Goal: Task Accomplishment & Management: Manage account settings

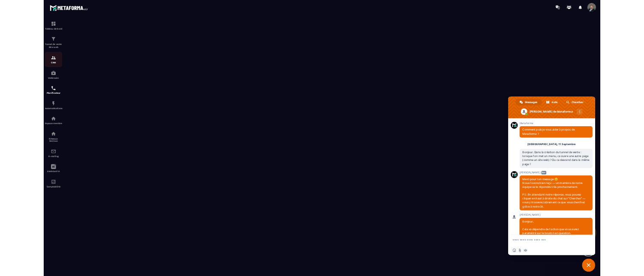
scroll to position [1447, 0]
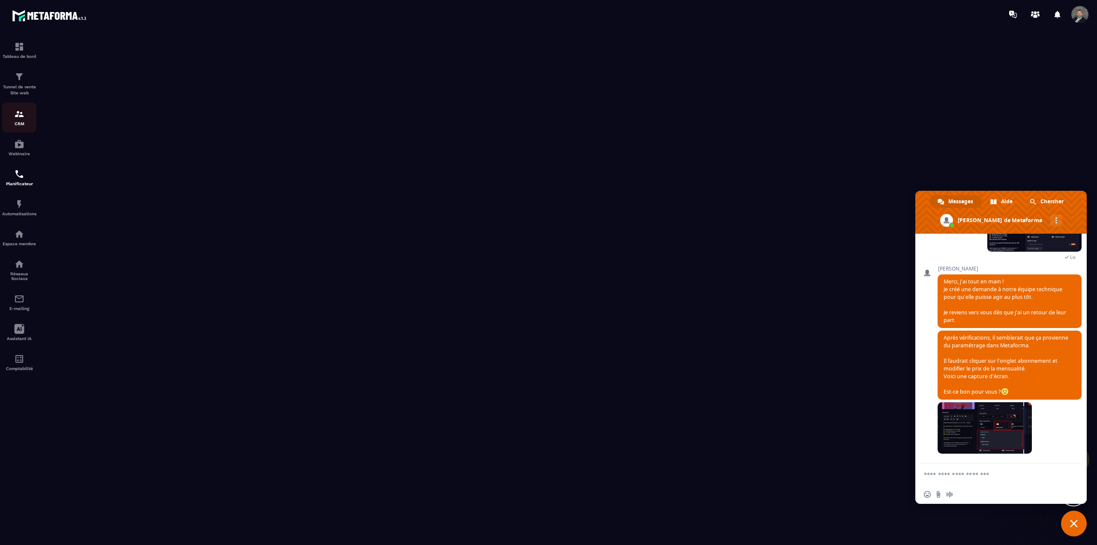
click at [22, 119] on img at bounding box center [19, 114] width 10 height 10
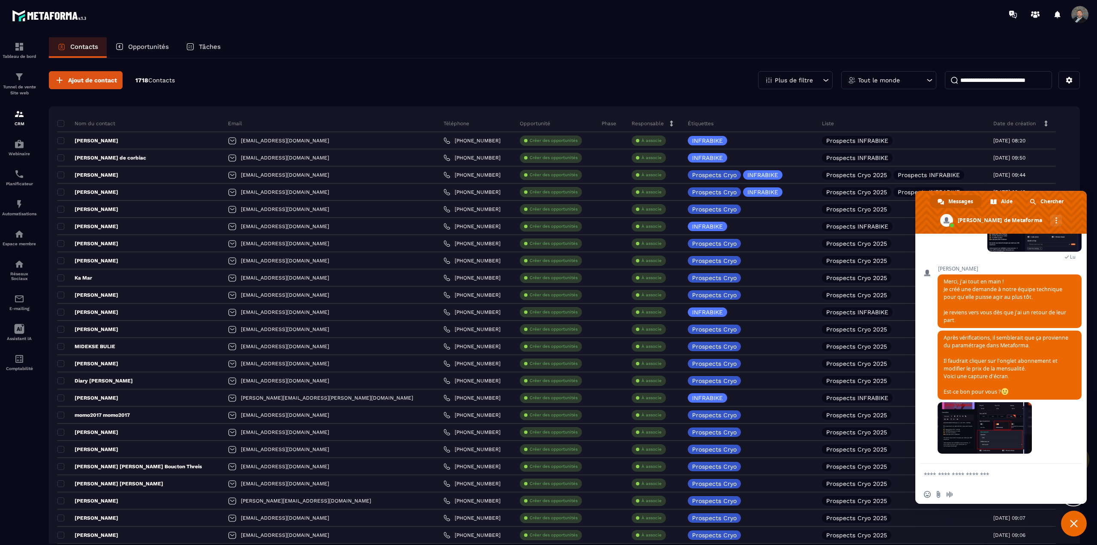
click at [988, 78] on input at bounding box center [998, 80] width 107 height 18
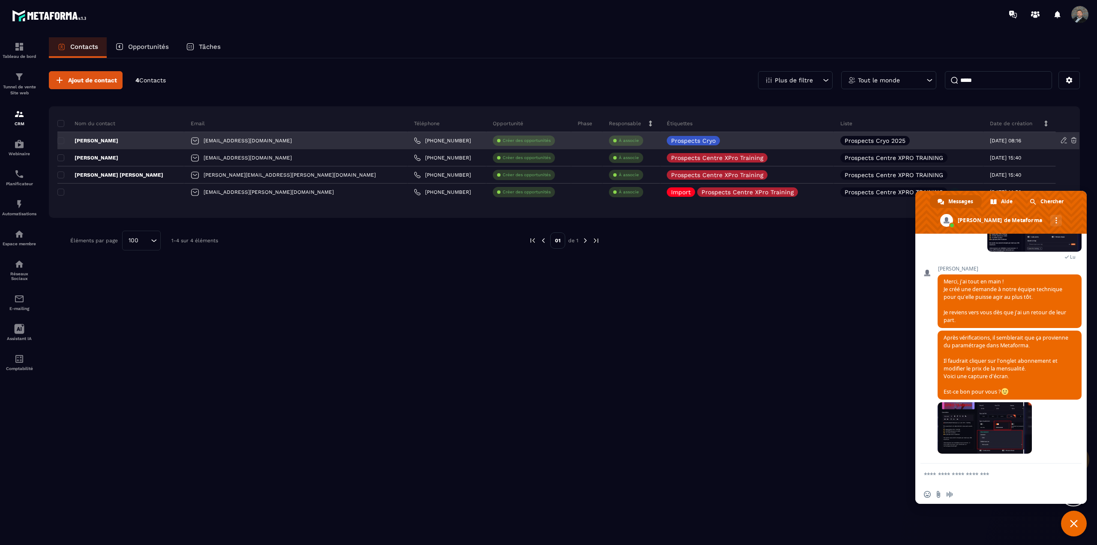
type input "*****"
click at [303, 141] on div "mariepierre.morin639@gmail.com" at bounding box center [295, 140] width 223 height 17
drag, startPoint x: 405, startPoint y: 141, endPoint x: 362, endPoint y: 141, distance: 43.7
click at [408, 141] on div "+33 64780 1896" at bounding box center [447, 140] width 79 height 17
click at [414, 139] on link "+33 64780 1896" at bounding box center [442, 140] width 57 height 7
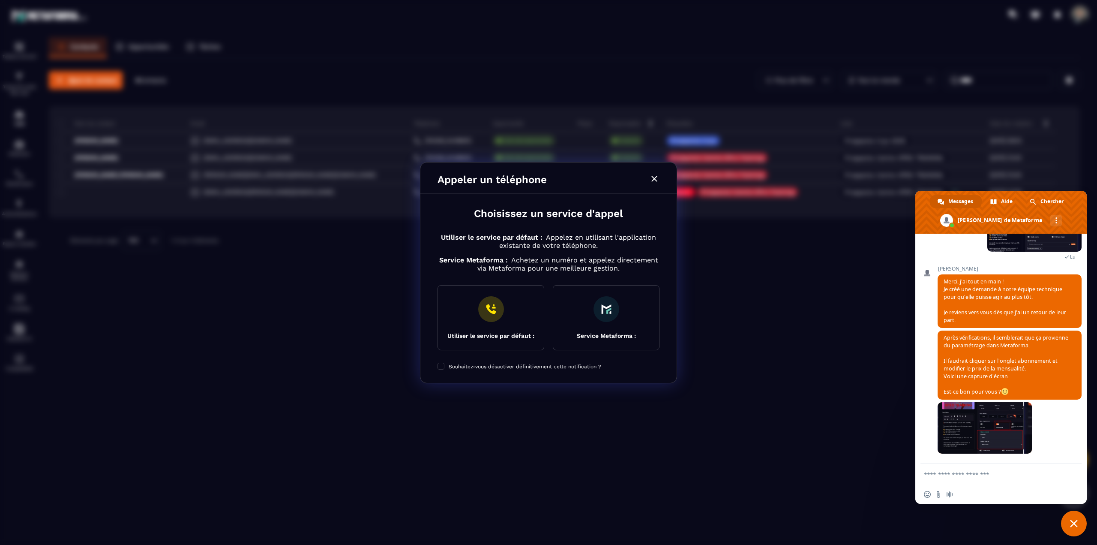
click at [656, 177] on icon "Modal window" at bounding box center [654, 179] width 10 height 10
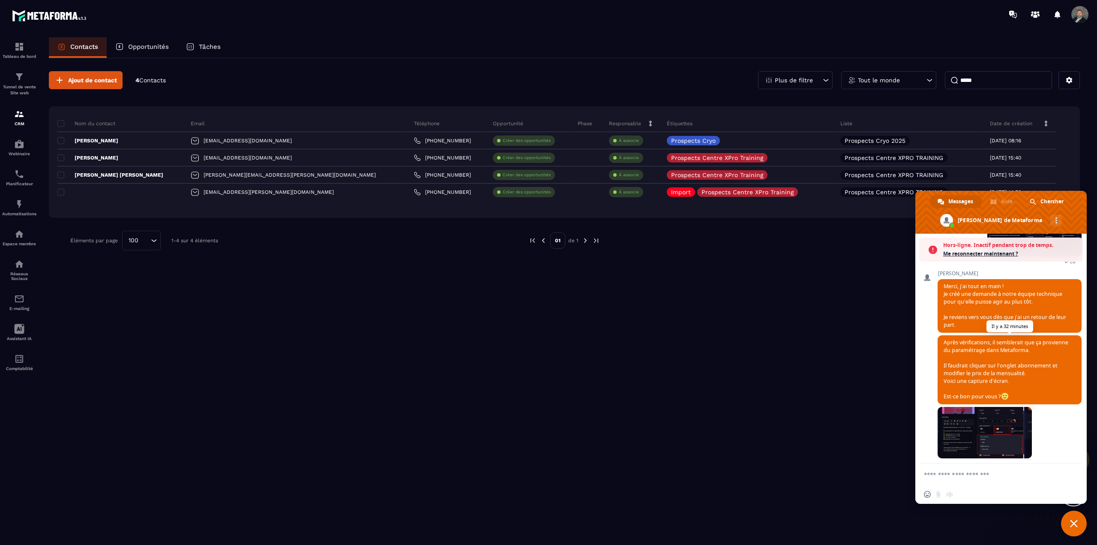
scroll to position [1475, 0]
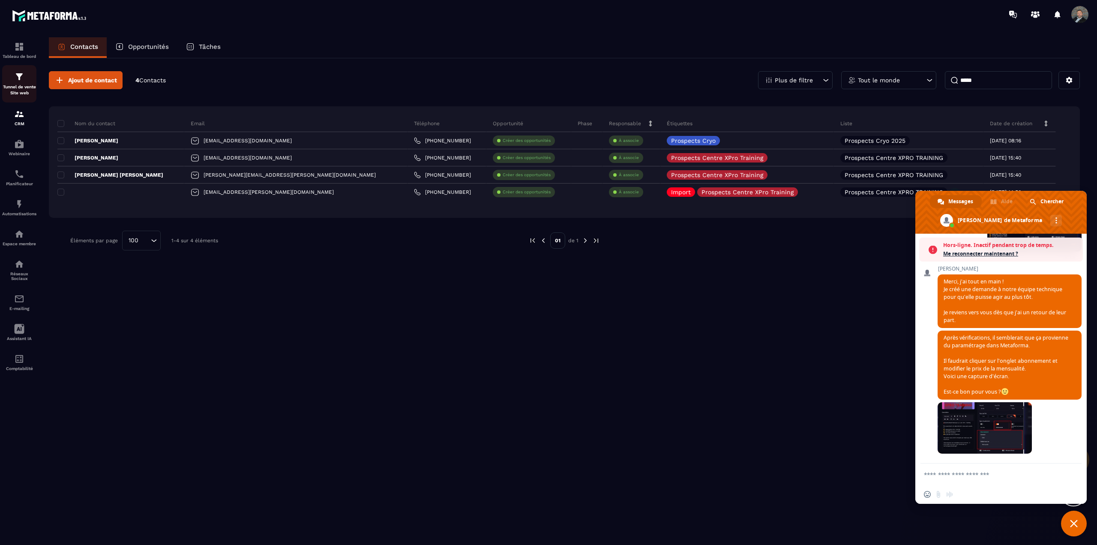
click at [23, 81] on img at bounding box center [19, 77] width 10 height 10
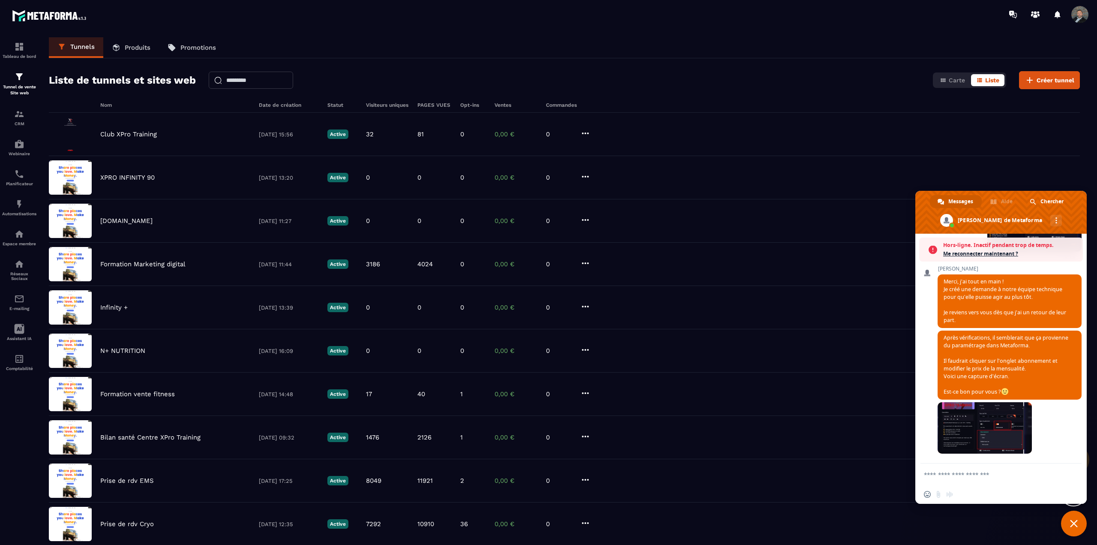
click at [149, 49] on p "Produits" at bounding box center [138, 48] width 26 height 8
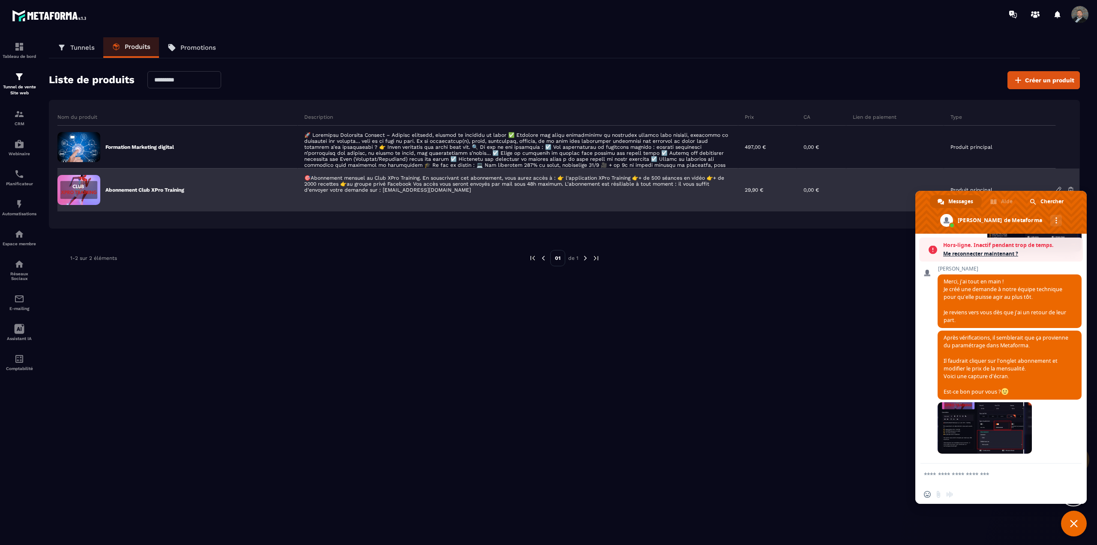
click at [211, 184] on div "Abonnement Club XPro Training" at bounding box center [177, 189] width 240 height 43
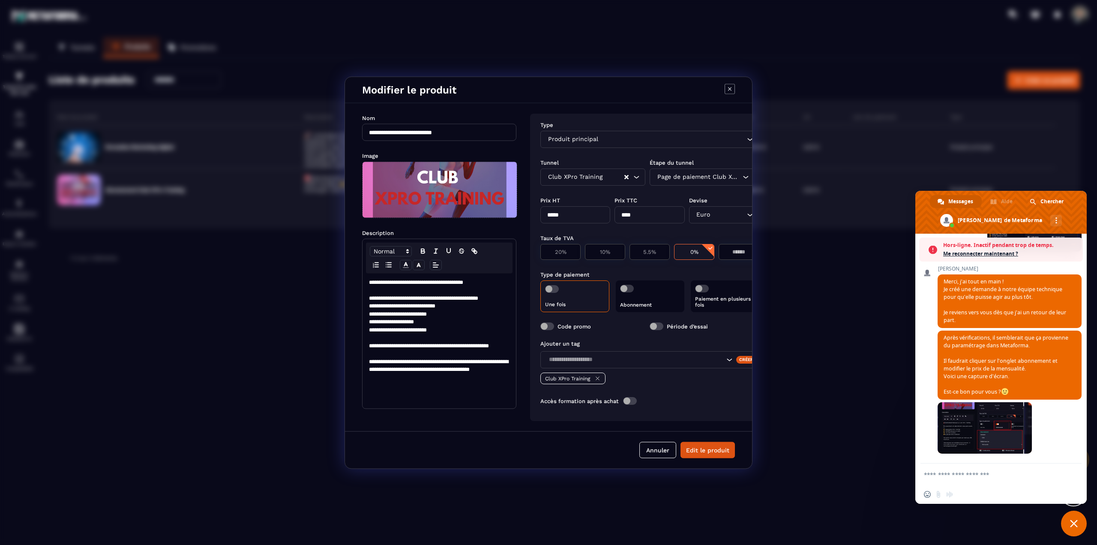
click at [639, 292] on div "Abonnement" at bounding box center [650, 296] width 68 height 32
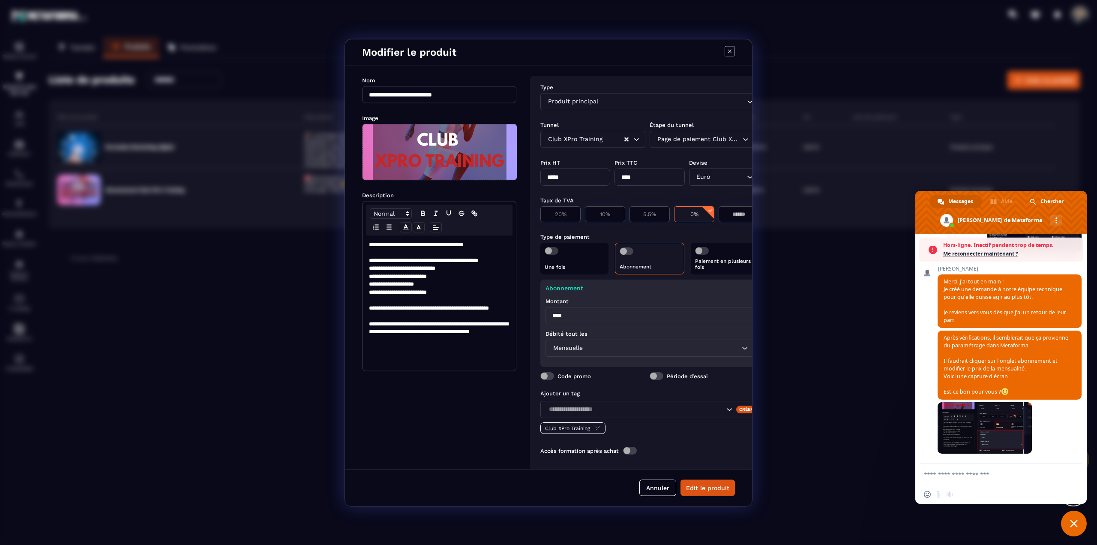
click at [601, 316] on input "****" at bounding box center [650, 314] width 208 height 17
drag, startPoint x: 601, startPoint y: 316, endPoint x: 518, endPoint y: 315, distance: 83.1
click at [518, 315] on div "**********" at bounding box center [548, 266] width 407 height 403
type input "*****"
click at [725, 489] on button "Edit le produit" at bounding box center [707, 487] width 54 height 16
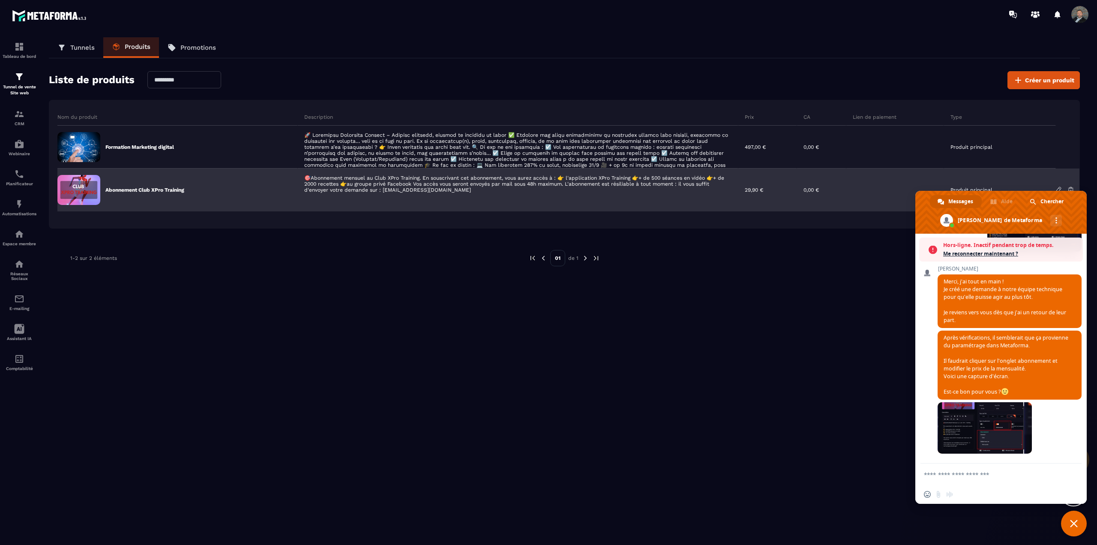
click at [195, 205] on div "Abonnement Club XPro Training" at bounding box center [177, 189] width 240 height 43
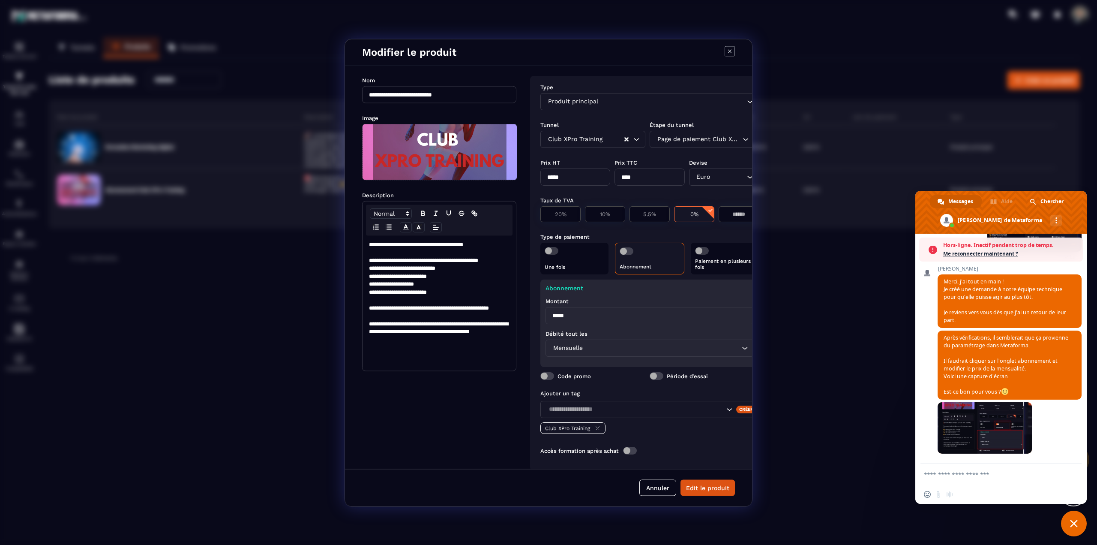
click at [582, 268] on p "Une fois" at bounding box center [575, 267] width 60 height 6
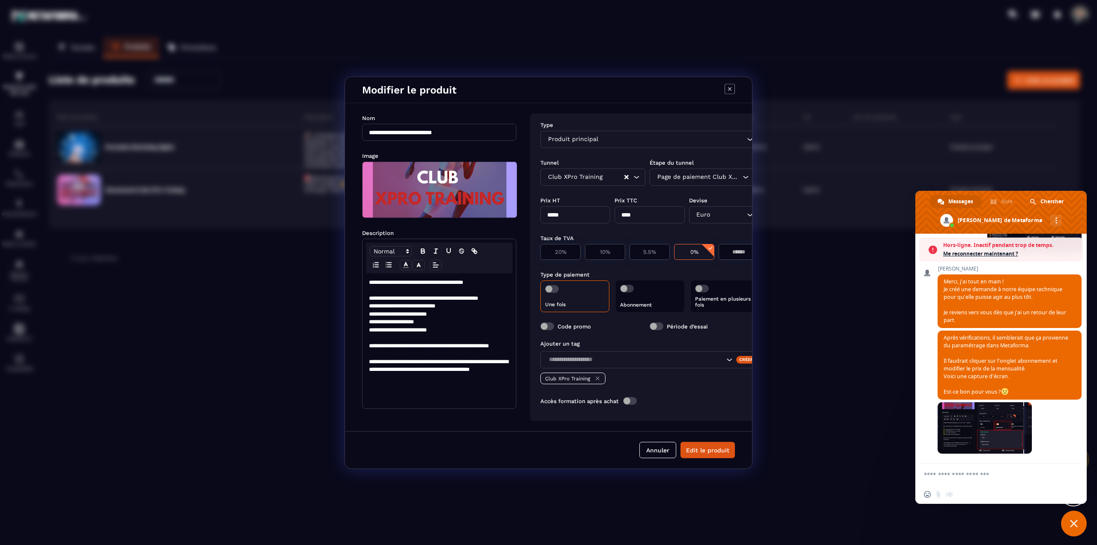
click at [717, 301] on p "Paiement en plusieurs fois" at bounding box center [725, 301] width 60 height 12
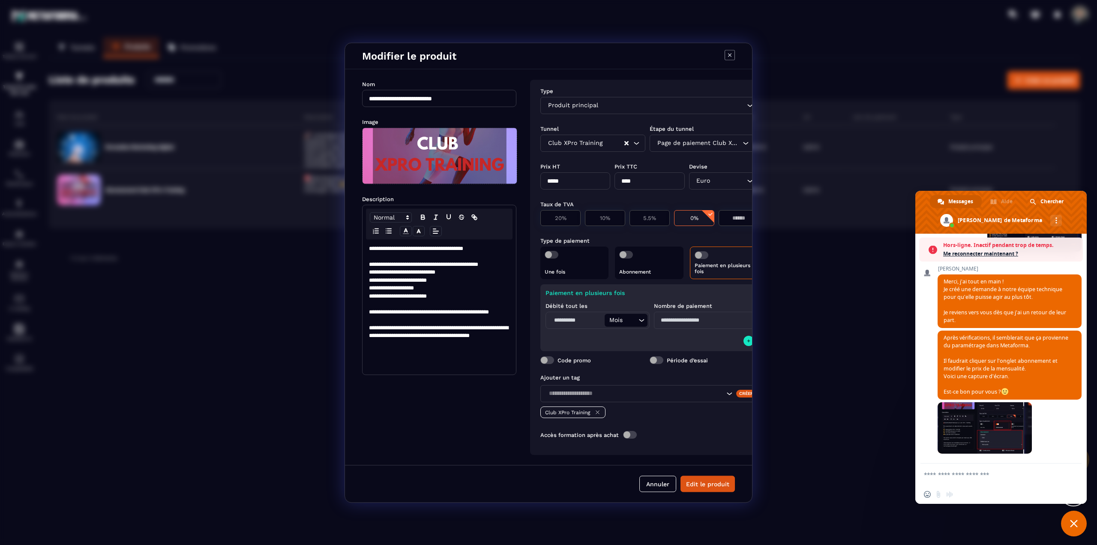
click at [654, 258] on div "Abonnement" at bounding box center [649, 262] width 68 height 33
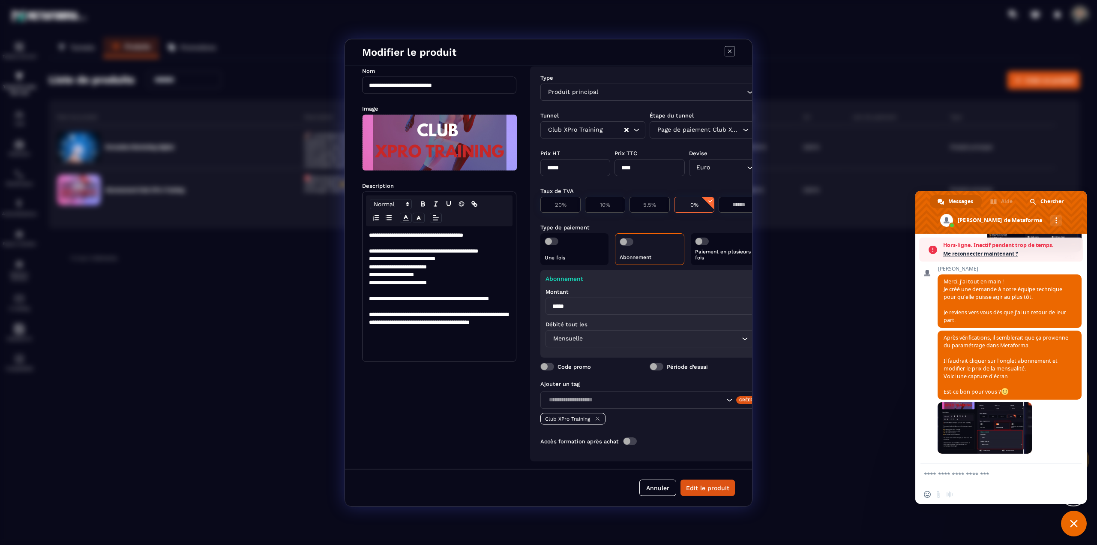
scroll to position [18, 0]
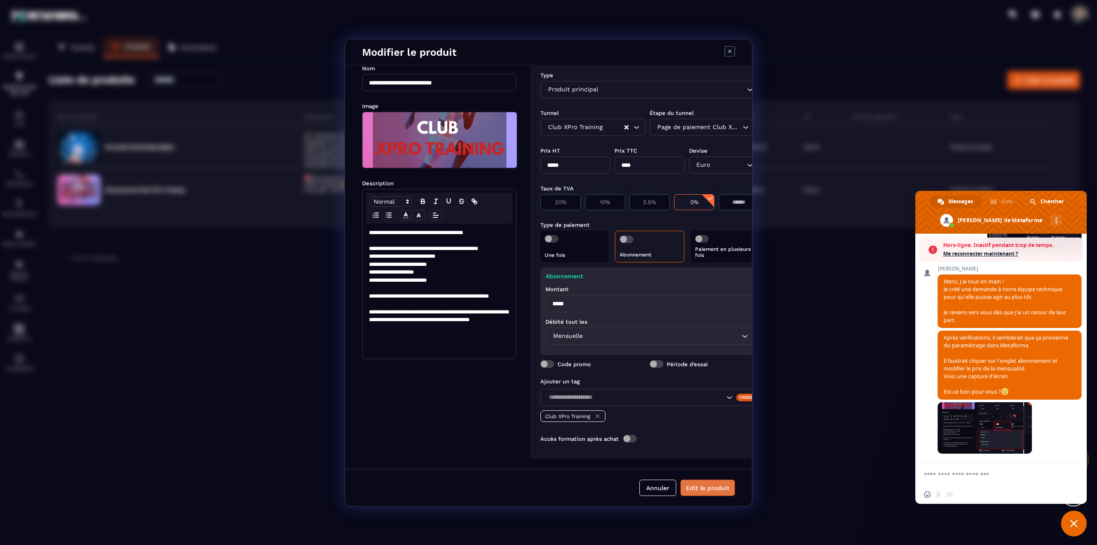
click at [703, 490] on button "Edit le produit" at bounding box center [707, 487] width 54 height 16
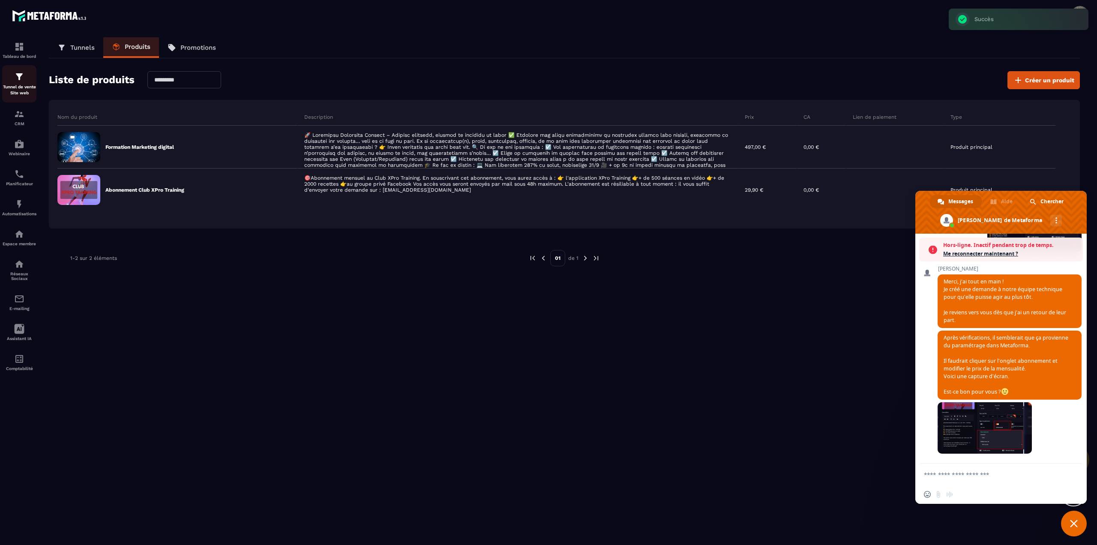
click at [23, 80] on img at bounding box center [19, 77] width 10 height 10
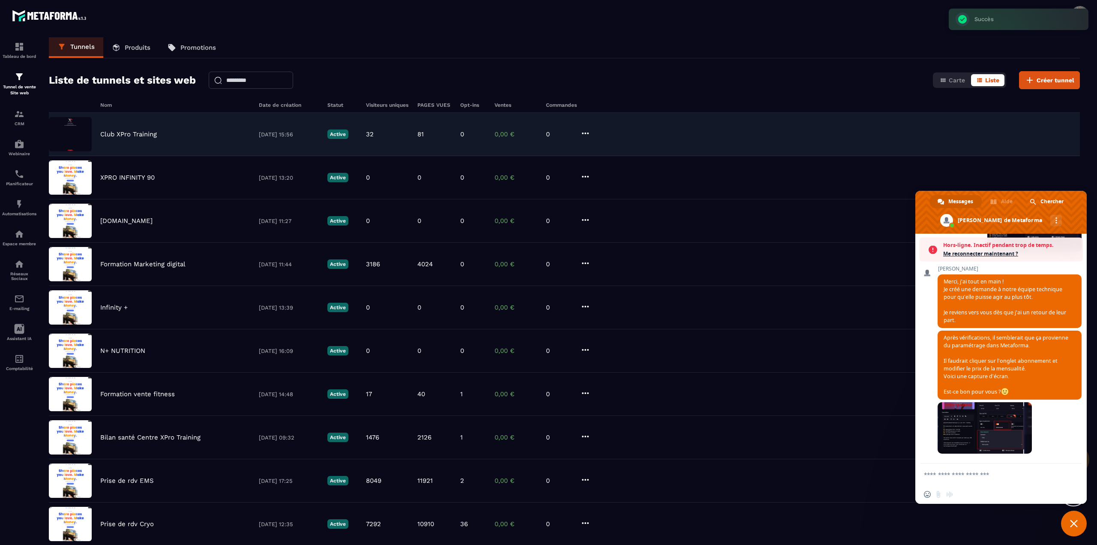
click at [171, 129] on div "Club XPro Training 11/04/2025 15:56 Active 32 81 0 0,00 € 0" at bounding box center [564, 134] width 1031 height 43
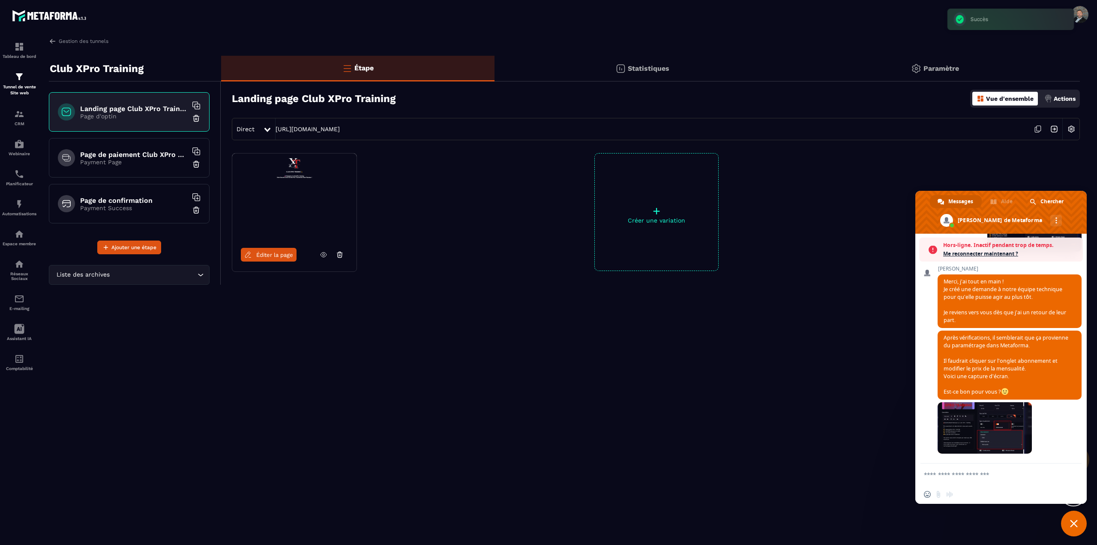
click at [131, 200] on h6 "Page de confirmation" at bounding box center [133, 200] width 107 height 8
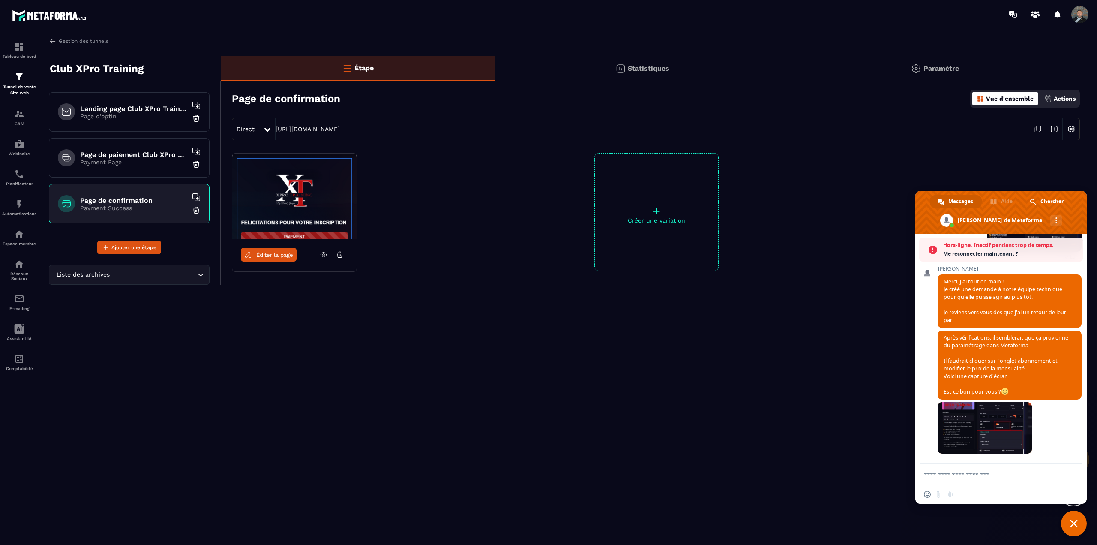
click at [274, 255] on span "Éditer la page" at bounding box center [274, 255] width 37 height 6
